Goal: Transaction & Acquisition: Purchase product/service

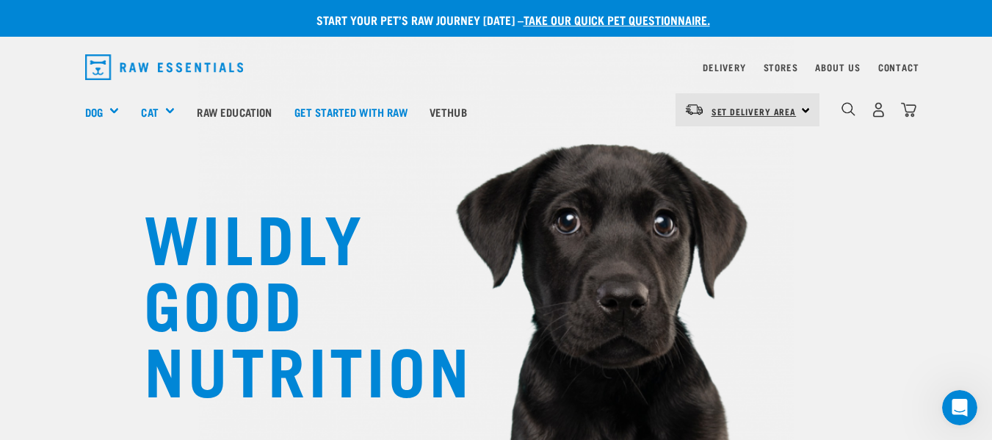
click at [779, 114] on span "Set Delivery Area" at bounding box center [754, 111] width 85 height 5
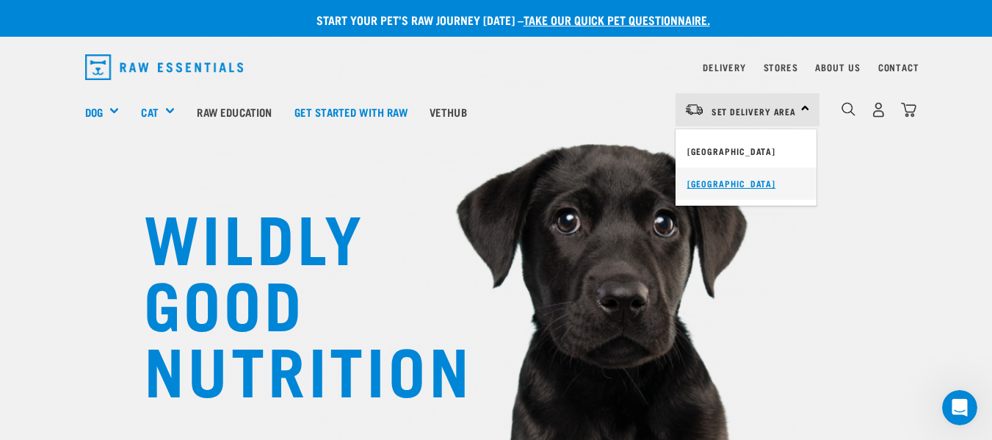
click at [729, 176] on link "[GEOGRAPHIC_DATA]" at bounding box center [746, 183] width 141 height 32
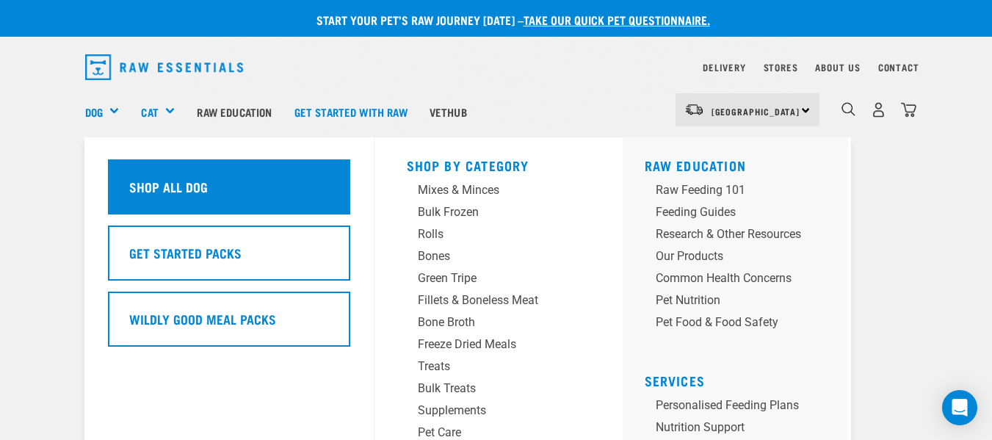
click at [132, 186] on h5 "Shop All Dog" at bounding box center [168, 186] width 79 height 19
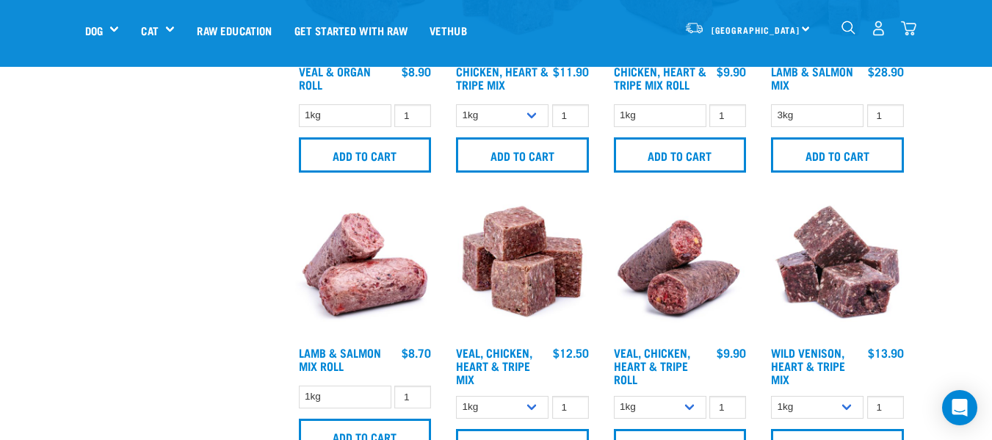
scroll to position [1249, 0]
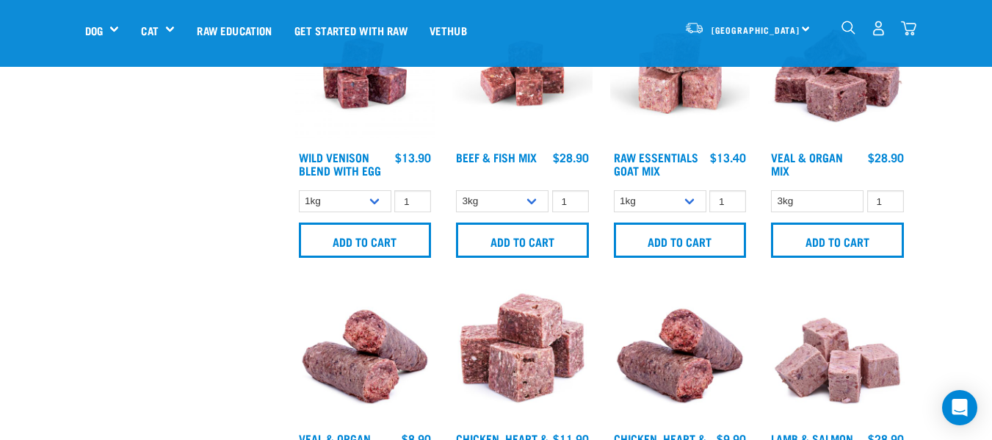
drag, startPoint x: 848, startPoint y: 29, endPoint x: 837, endPoint y: 39, distance: 14.6
click at [848, 29] on img "dropdown navigation" at bounding box center [849, 28] width 14 height 14
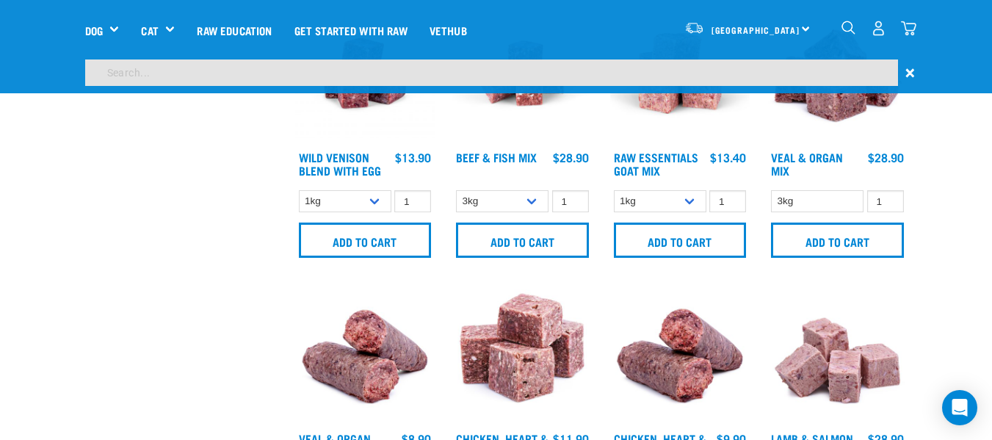
click at [98, 71] on input "search" at bounding box center [491, 72] width 813 height 26
type input "turkey necks"
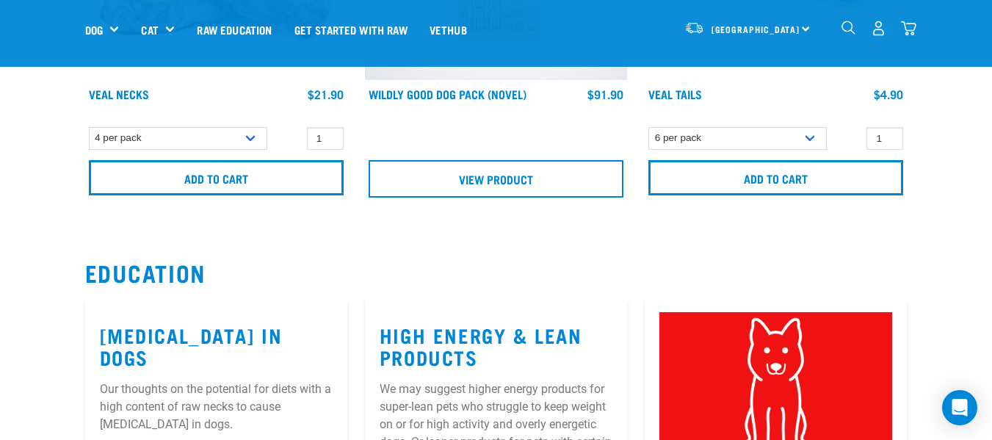
scroll to position [1249, 0]
